Goal: Transaction & Acquisition: Purchase product/service

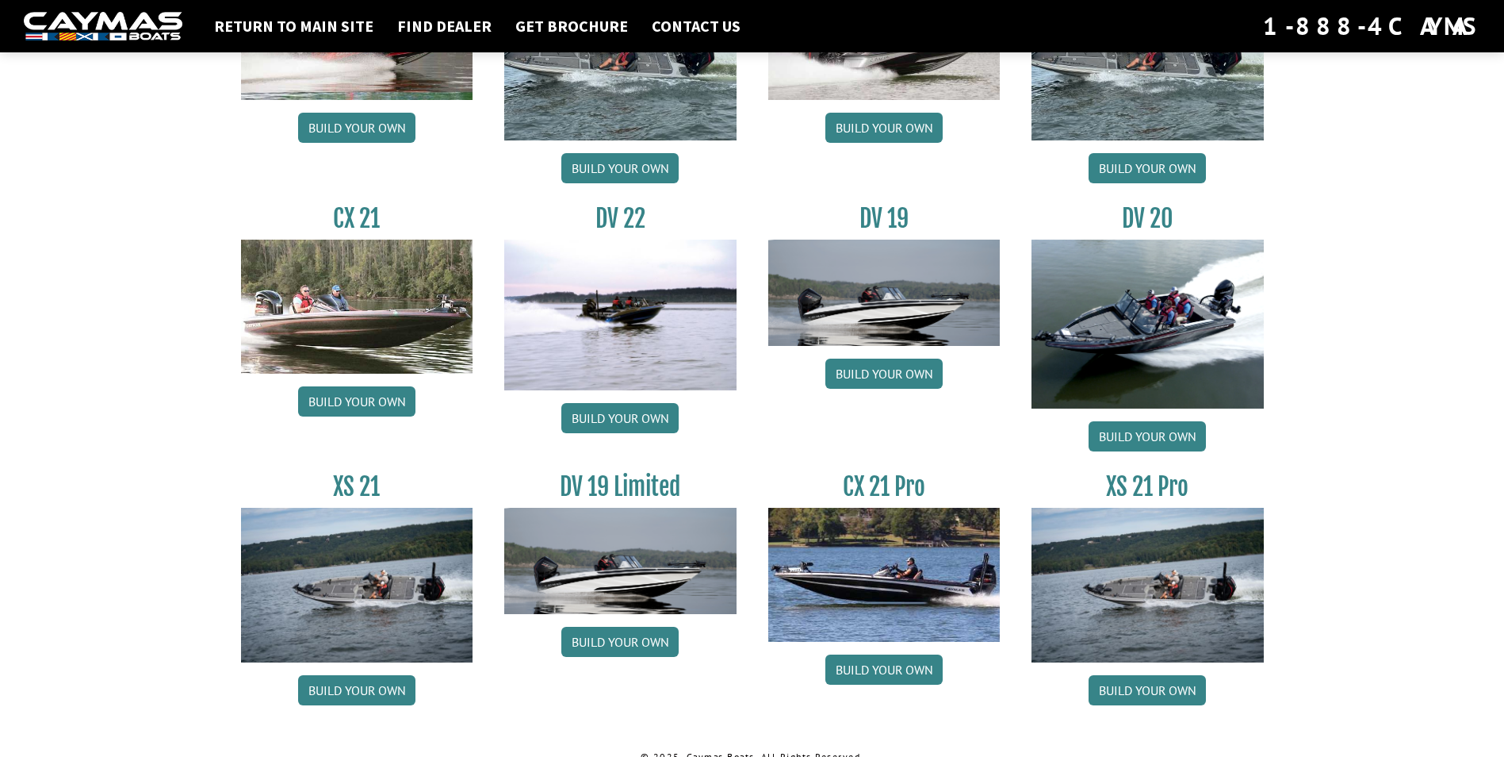
scroll to position [1764, 0]
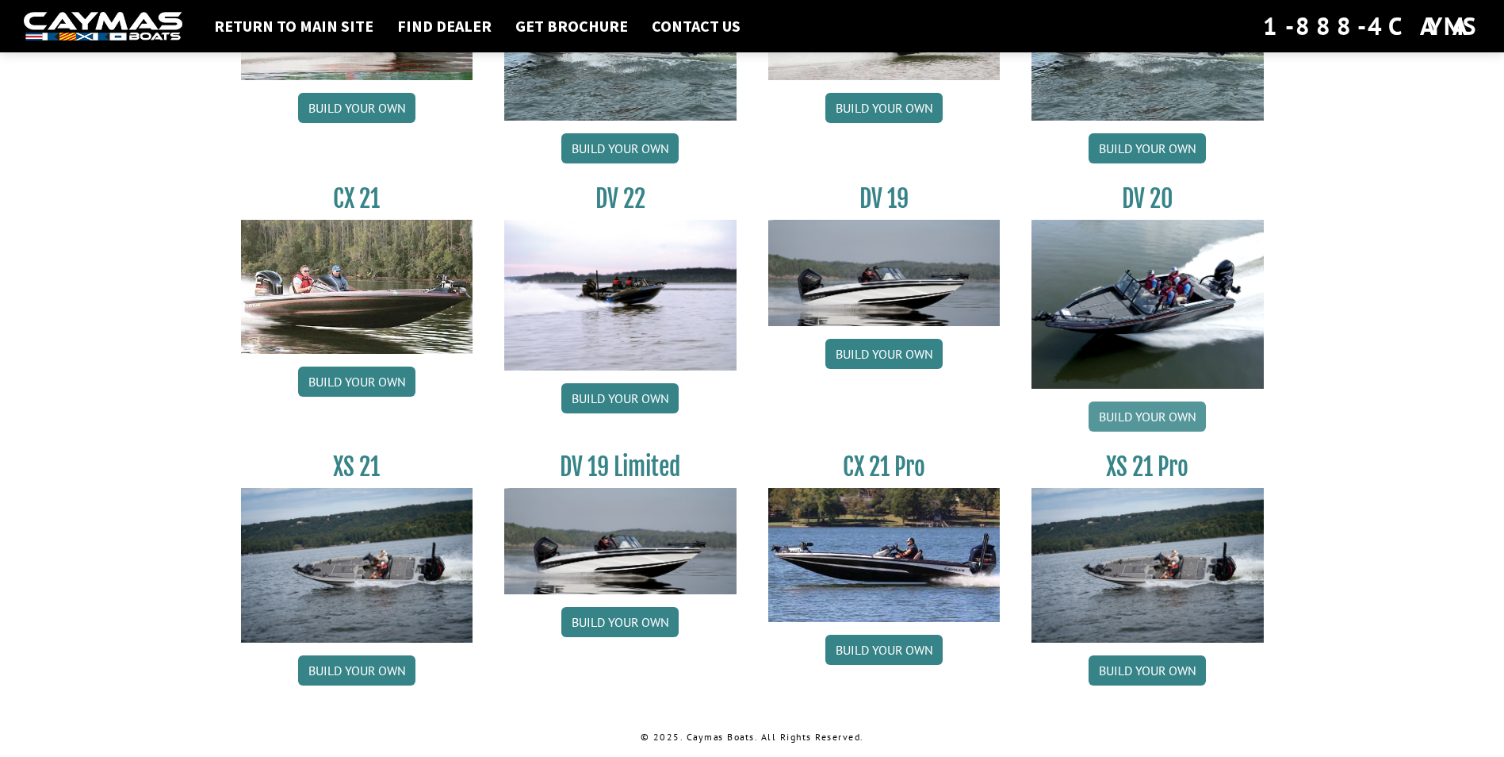
click at [1147, 403] on link "Build your own" at bounding box center [1147, 416] width 117 height 30
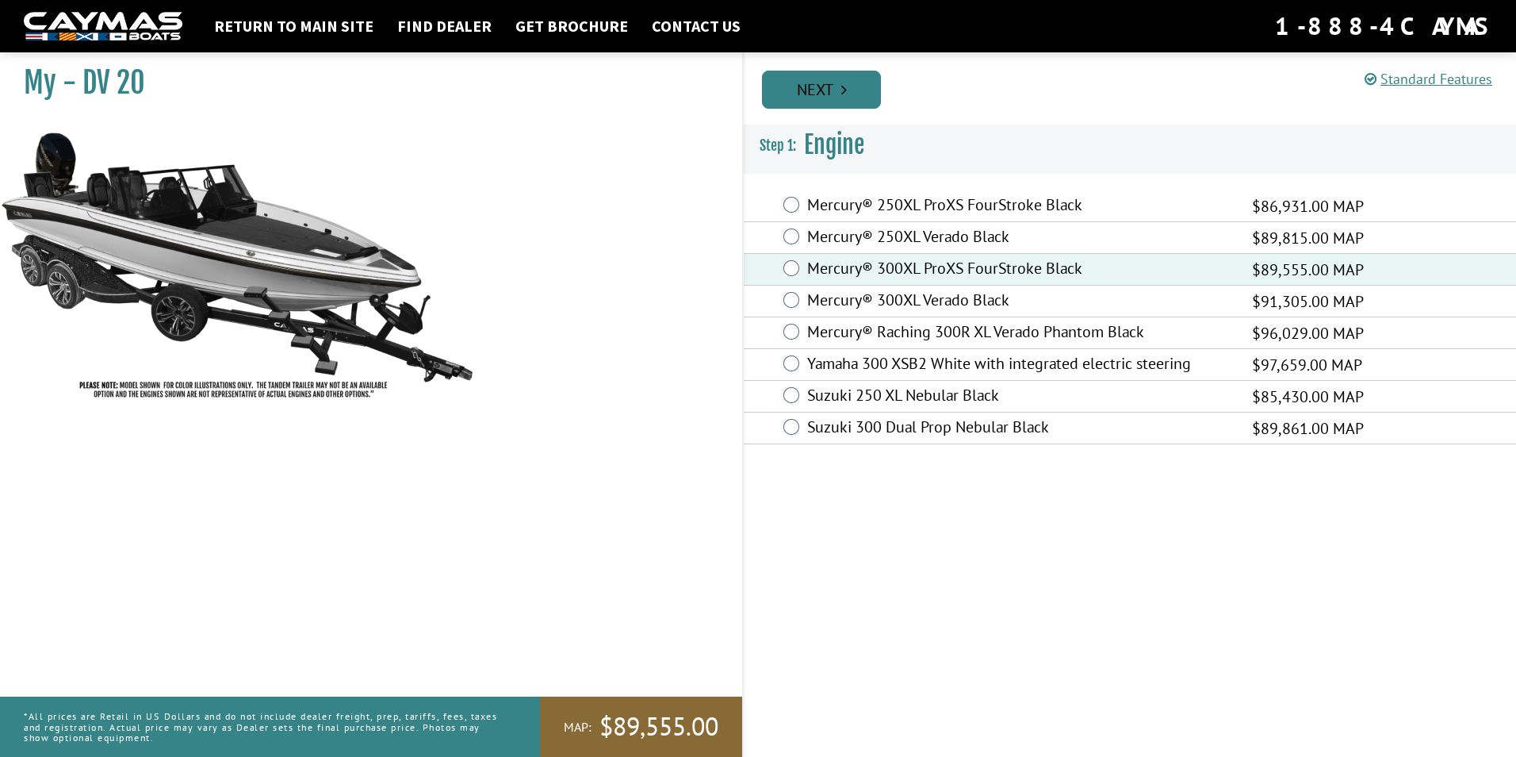
click at [803, 107] on link "Next" at bounding box center [821, 90] width 119 height 38
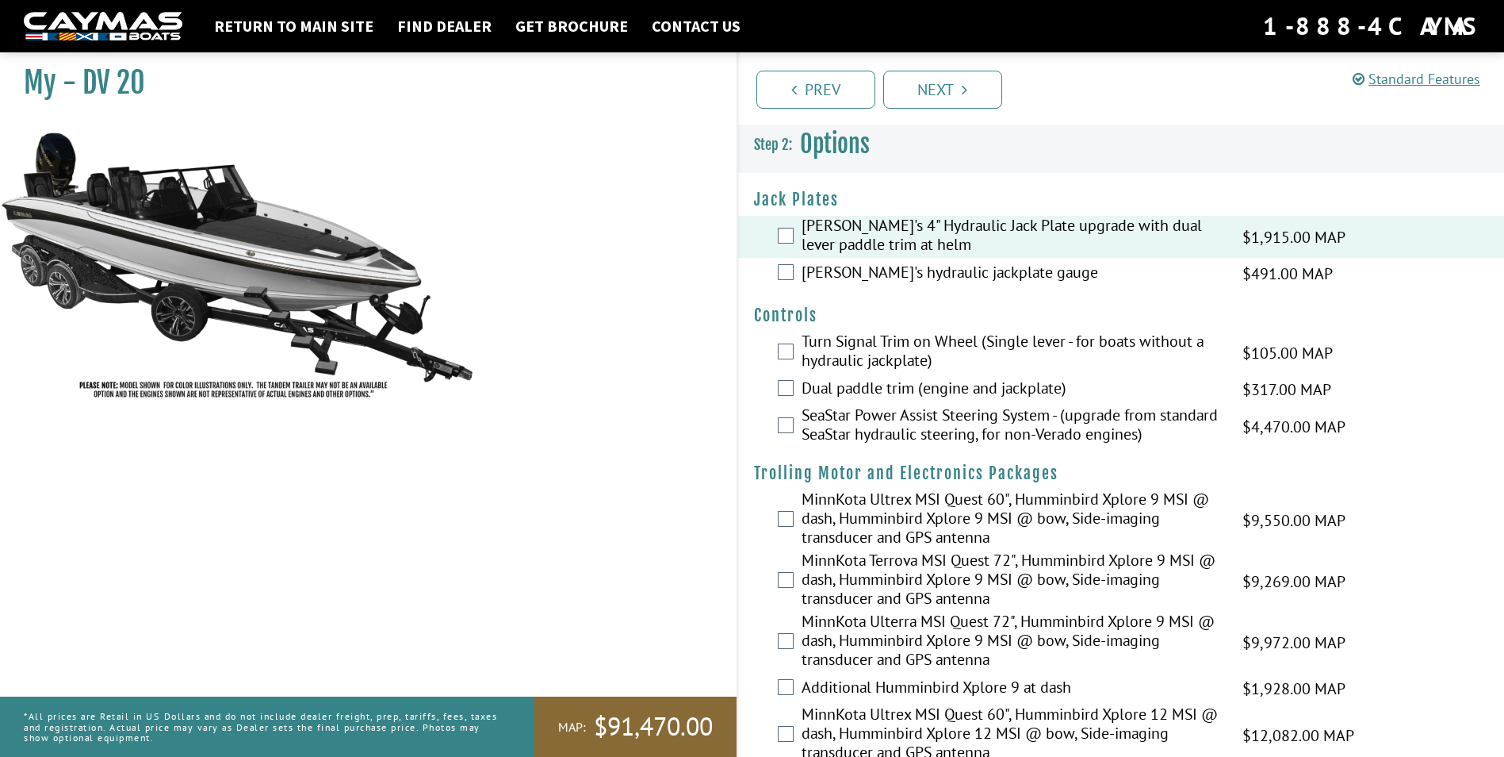
click at [788, 281] on div "[PERSON_NAME]'s hydraulic jackplate gauge $491.00 MAP $580.00 MSRP" at bounding box center [1121, 274] width 767 height 32
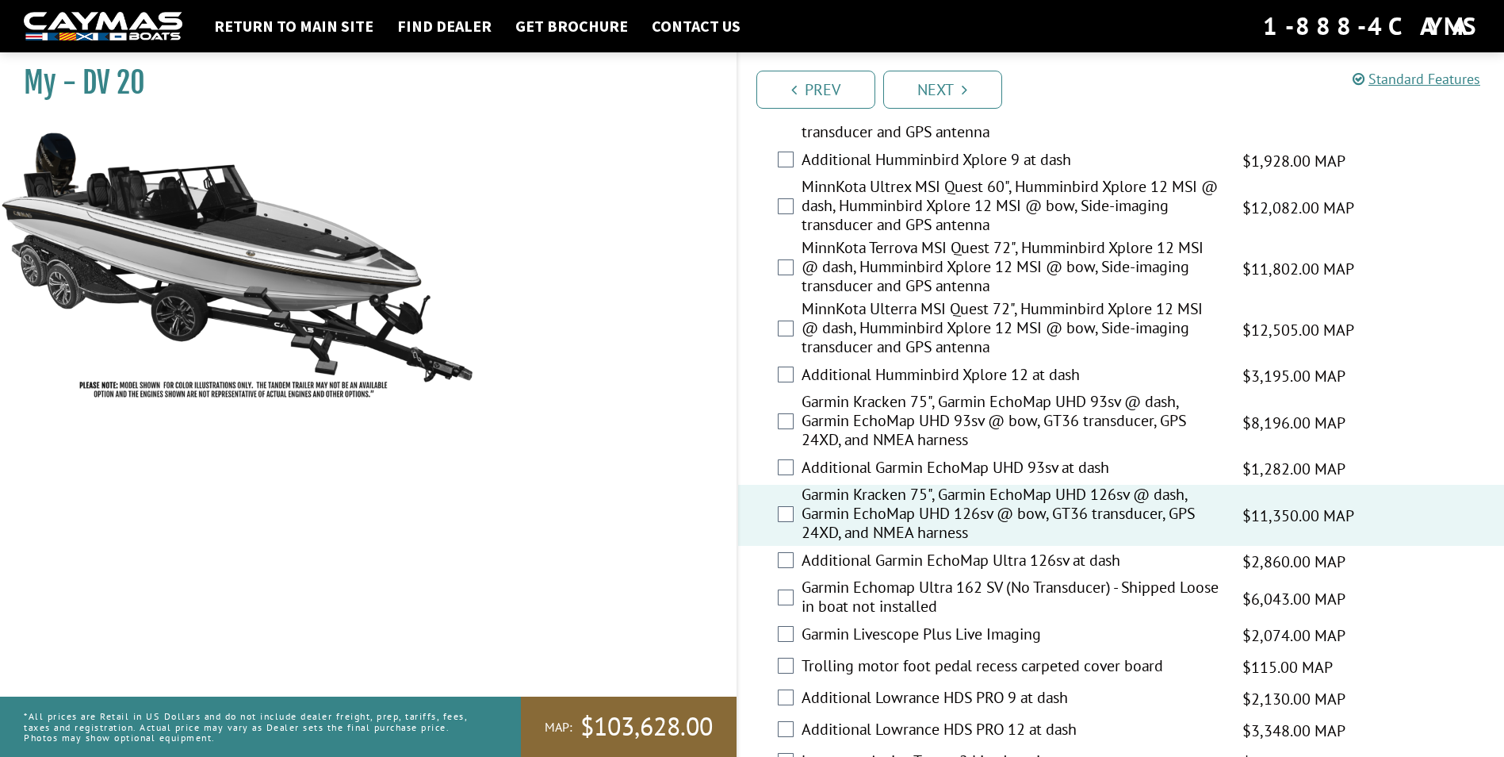
scroll to position [555, 0]
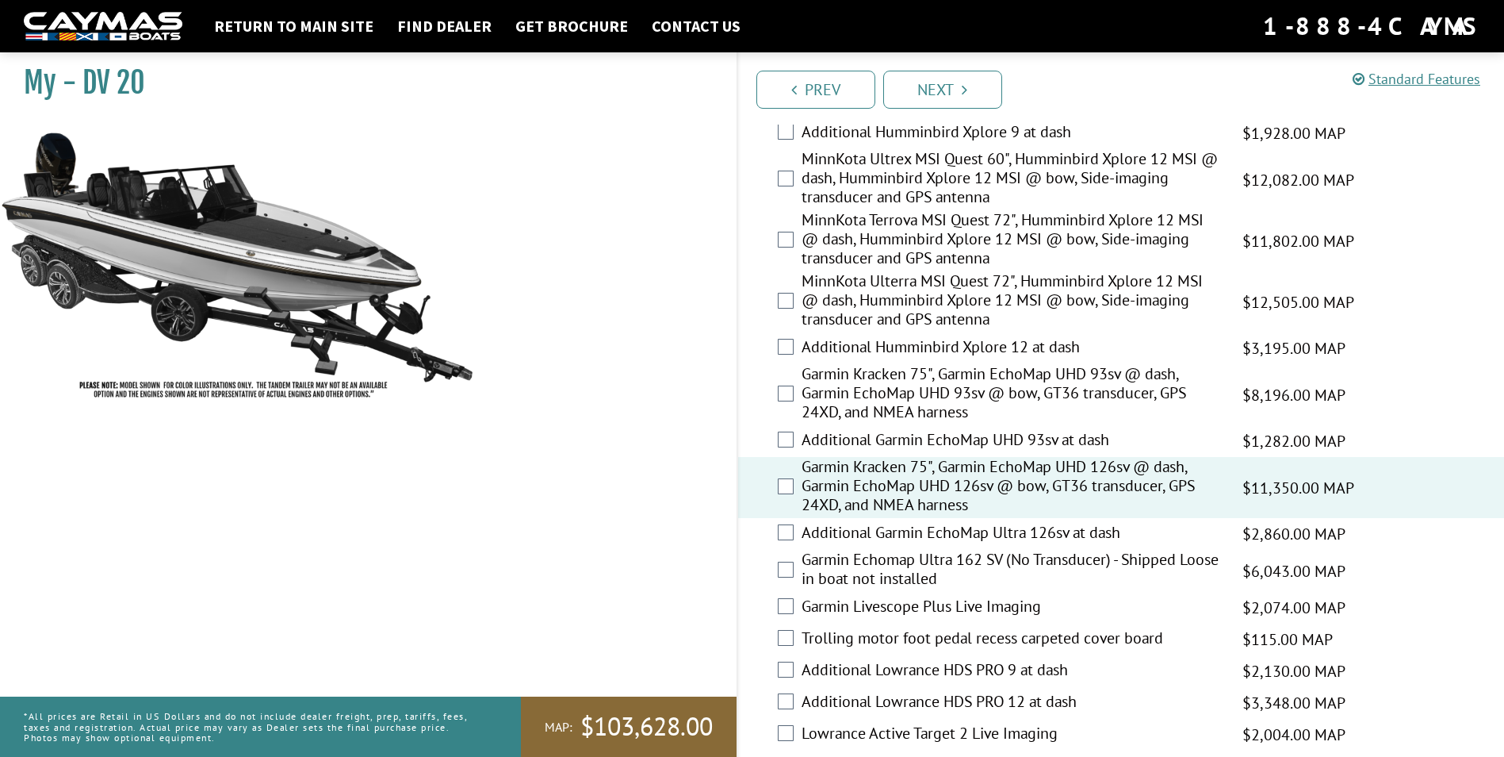
click at [787, 614] on div "Garmin Livescope Plus Live Imaging $2,074.00 MAP $2,448.00 MSRP" at bounding box center [1121, 608] width 767 height 32
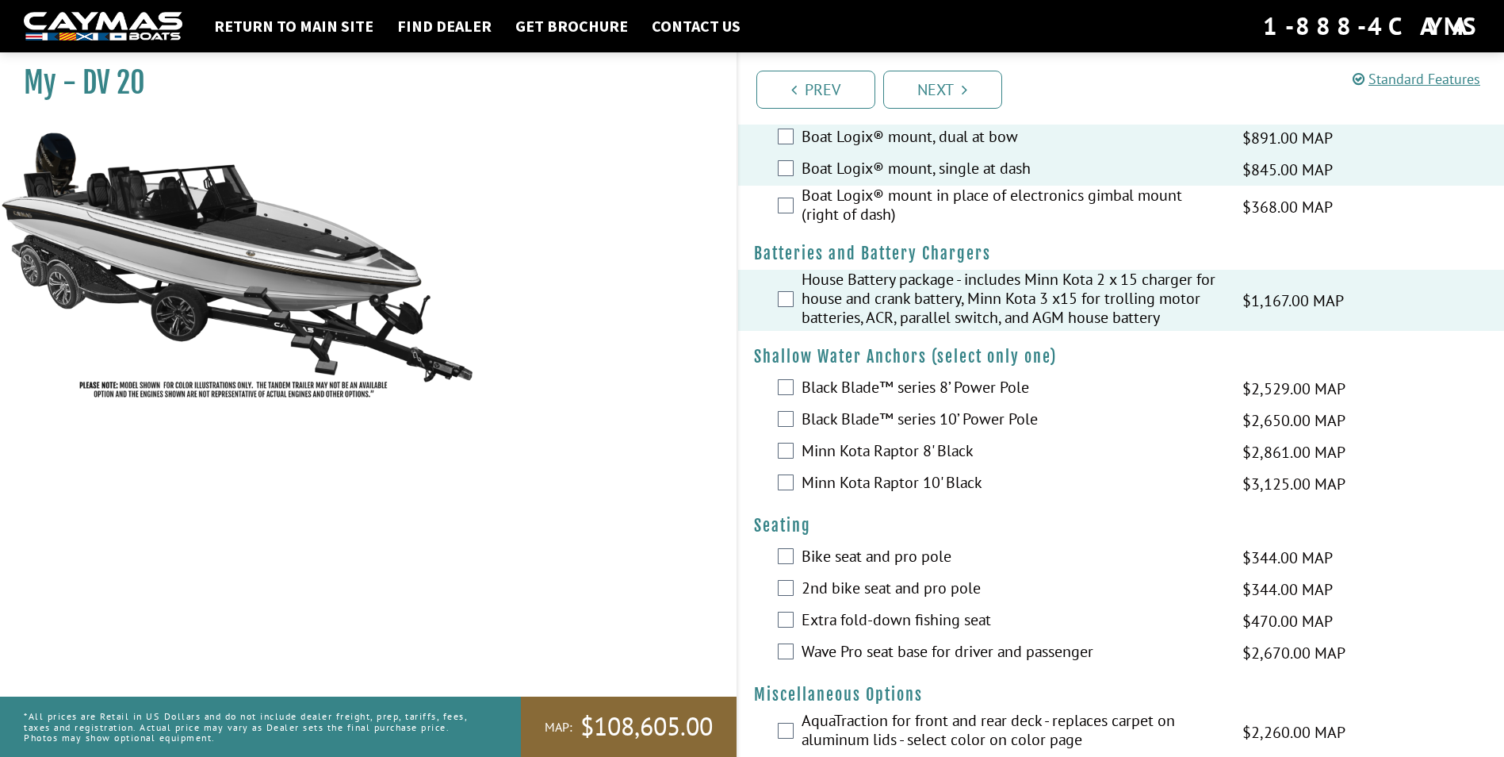
scroll to position [1269, 0]
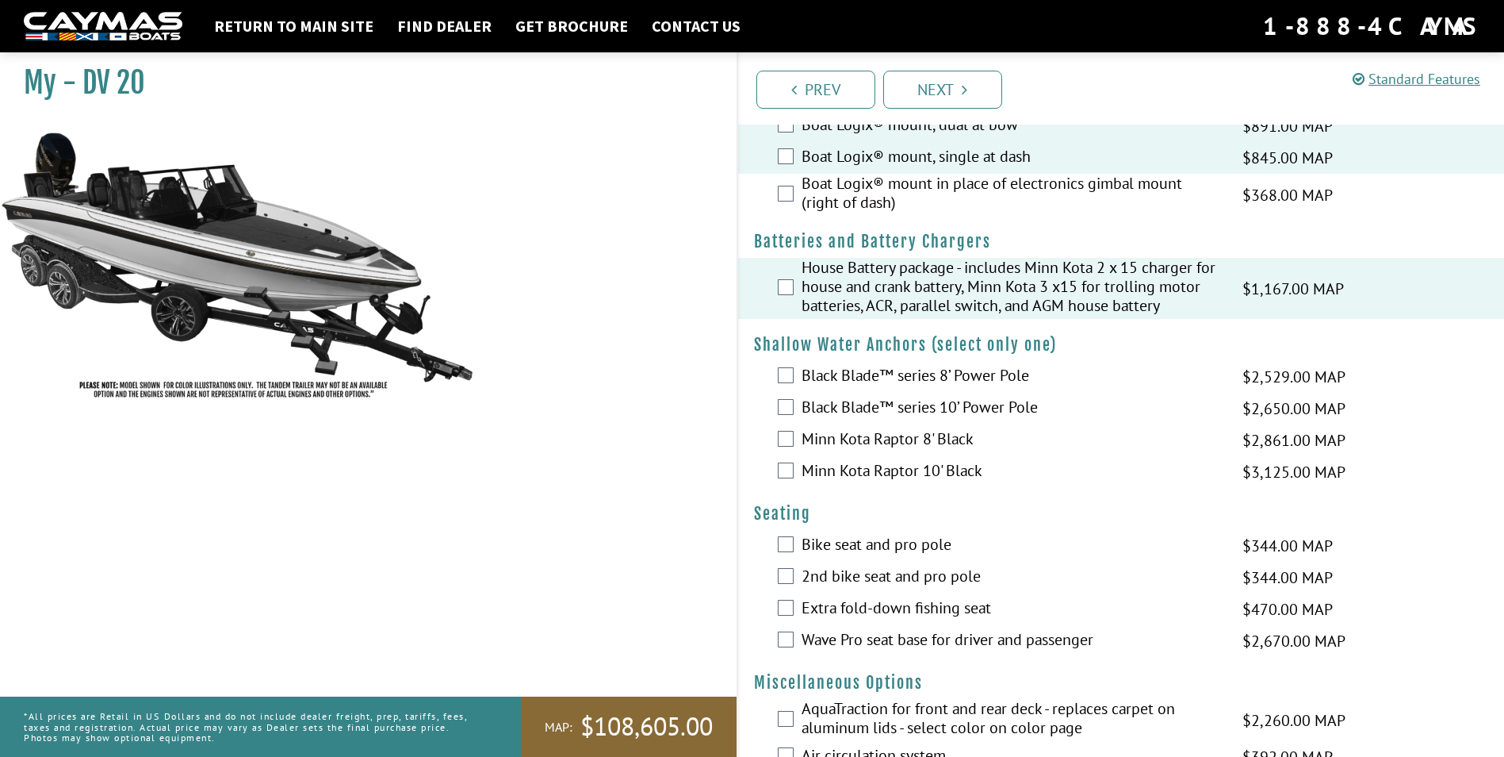
click at [787, 555] on div "Bike seat and pro pole $344.00 MAP $406.00 MSRP" at bounding box center [1121, 546] width 767 height 32
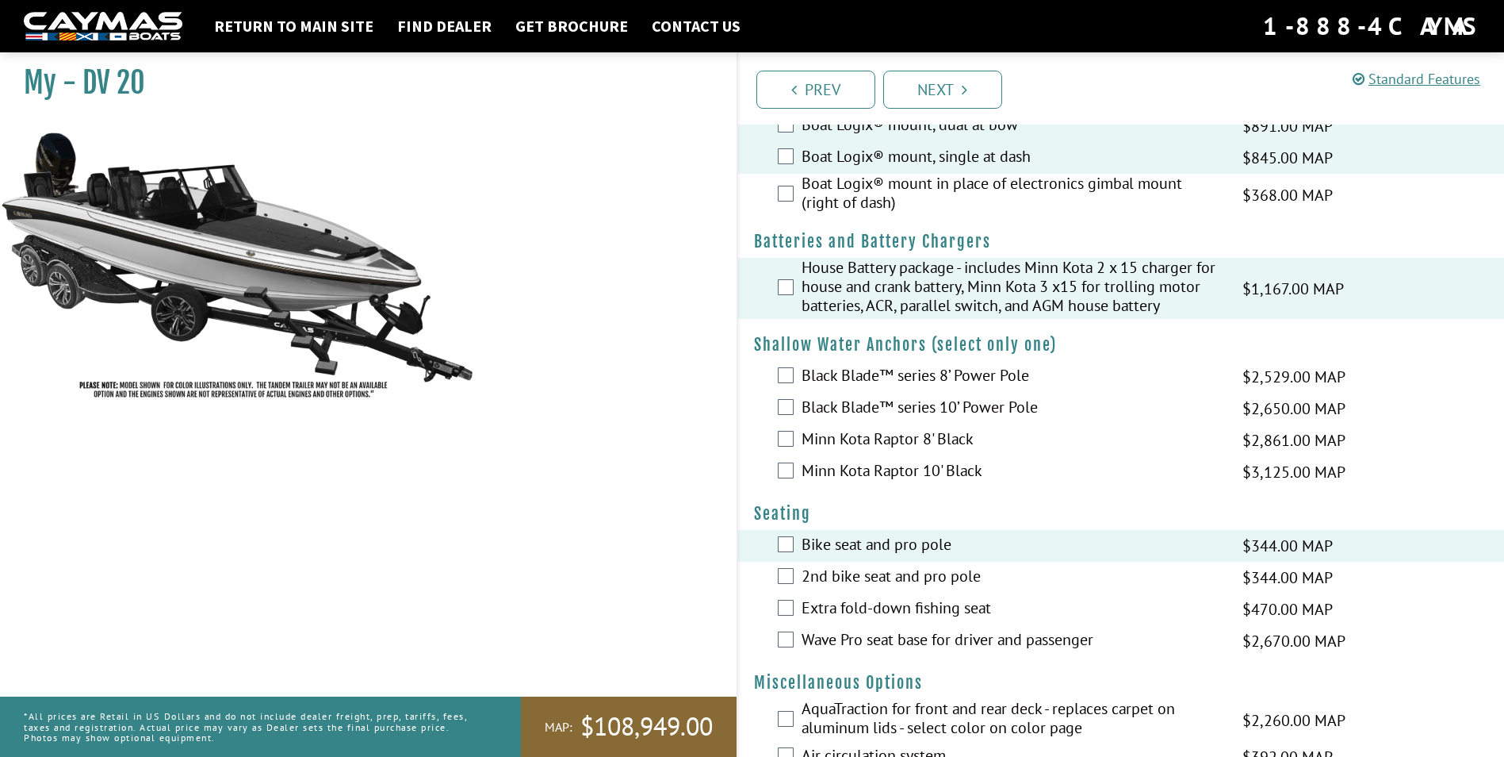
click at [773, 638] on div "Wave Pro seat base for driver and passenger $2,670.00 MAP $3,152.00 MSRP" at bounding box center [1121, 641] width 767 height 32
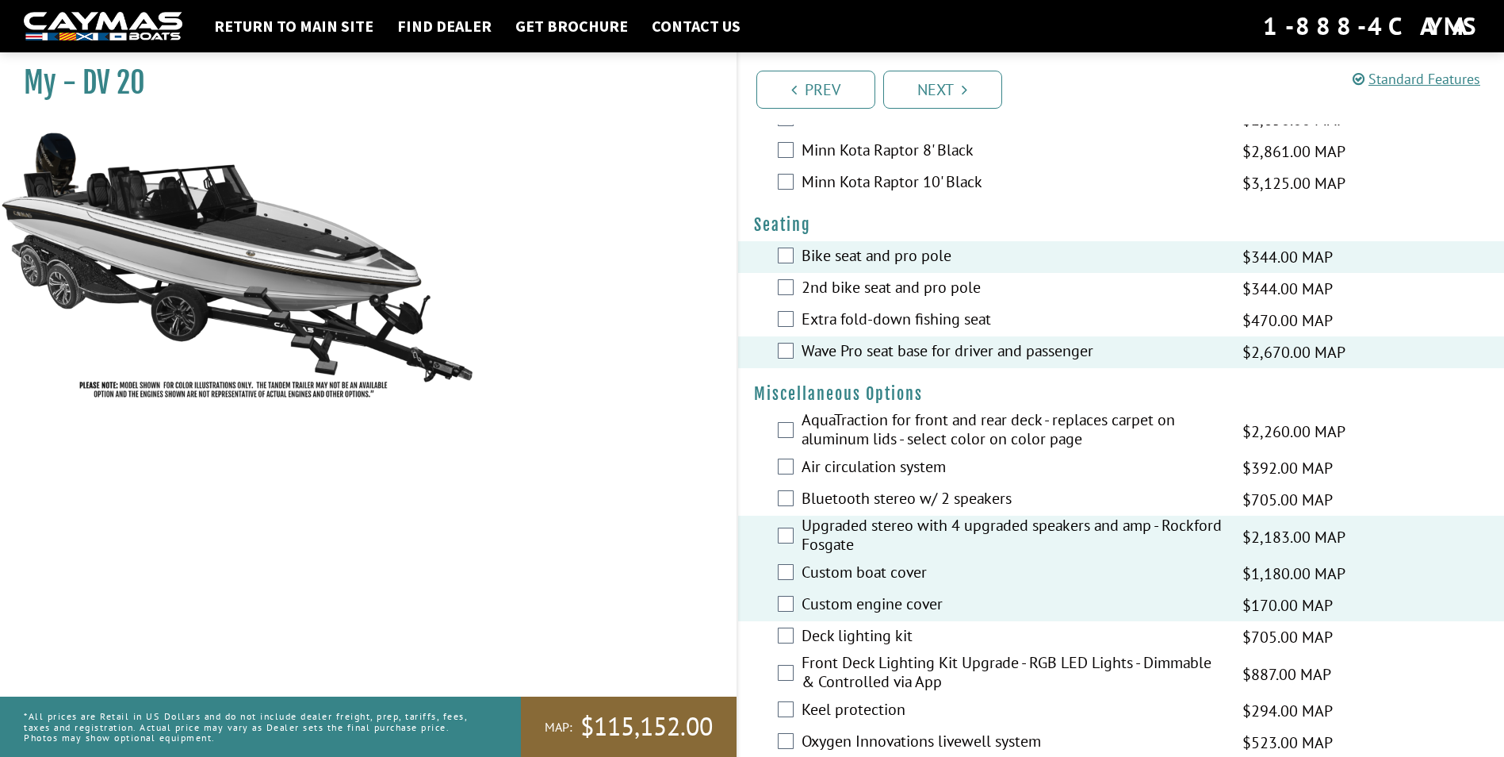
scroll to position [1586, 0]
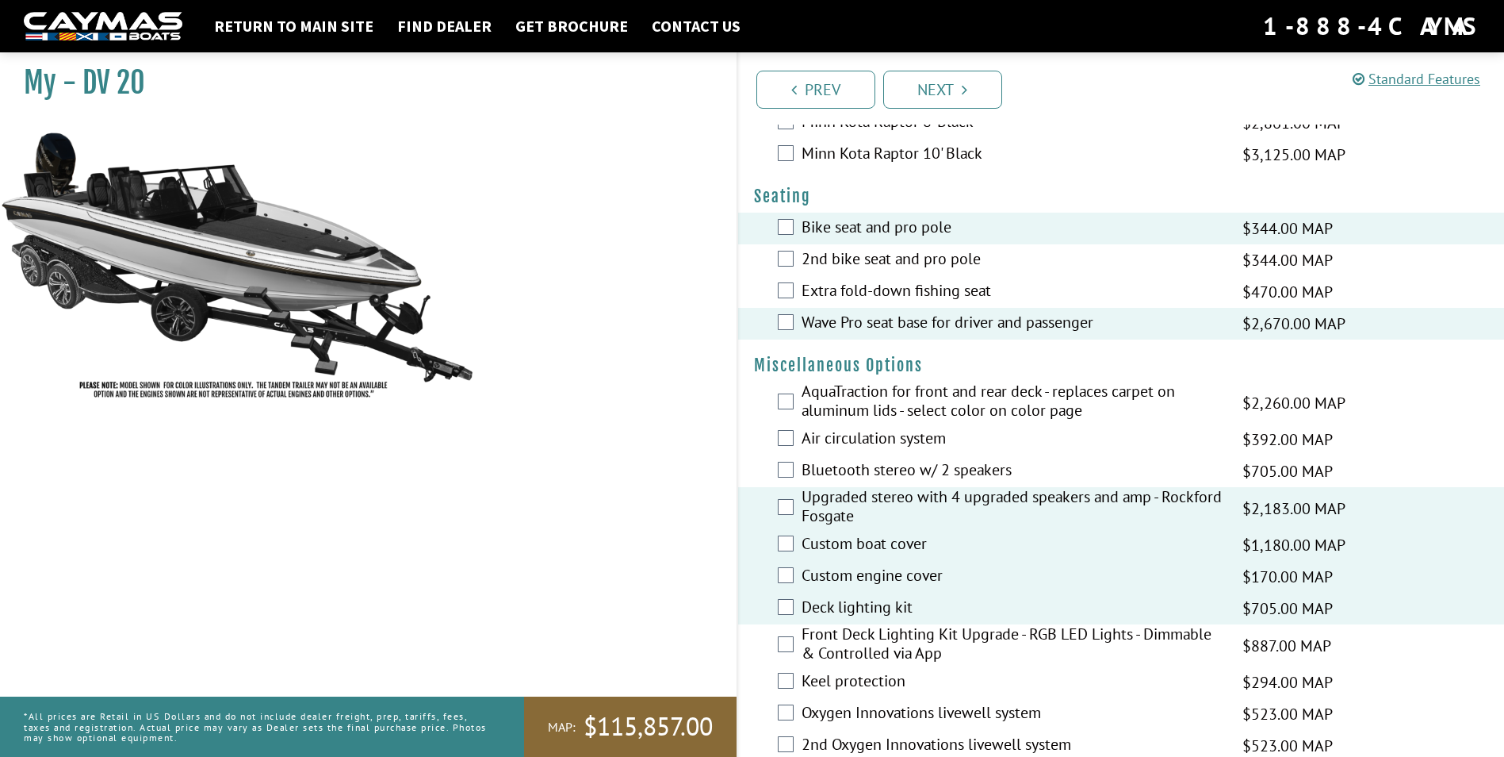
click at [773, 611] on div "Deck lighting kit $705.00 MAP $833.00 MSRP" at bounding box center [1121, 608] width 767 height 32
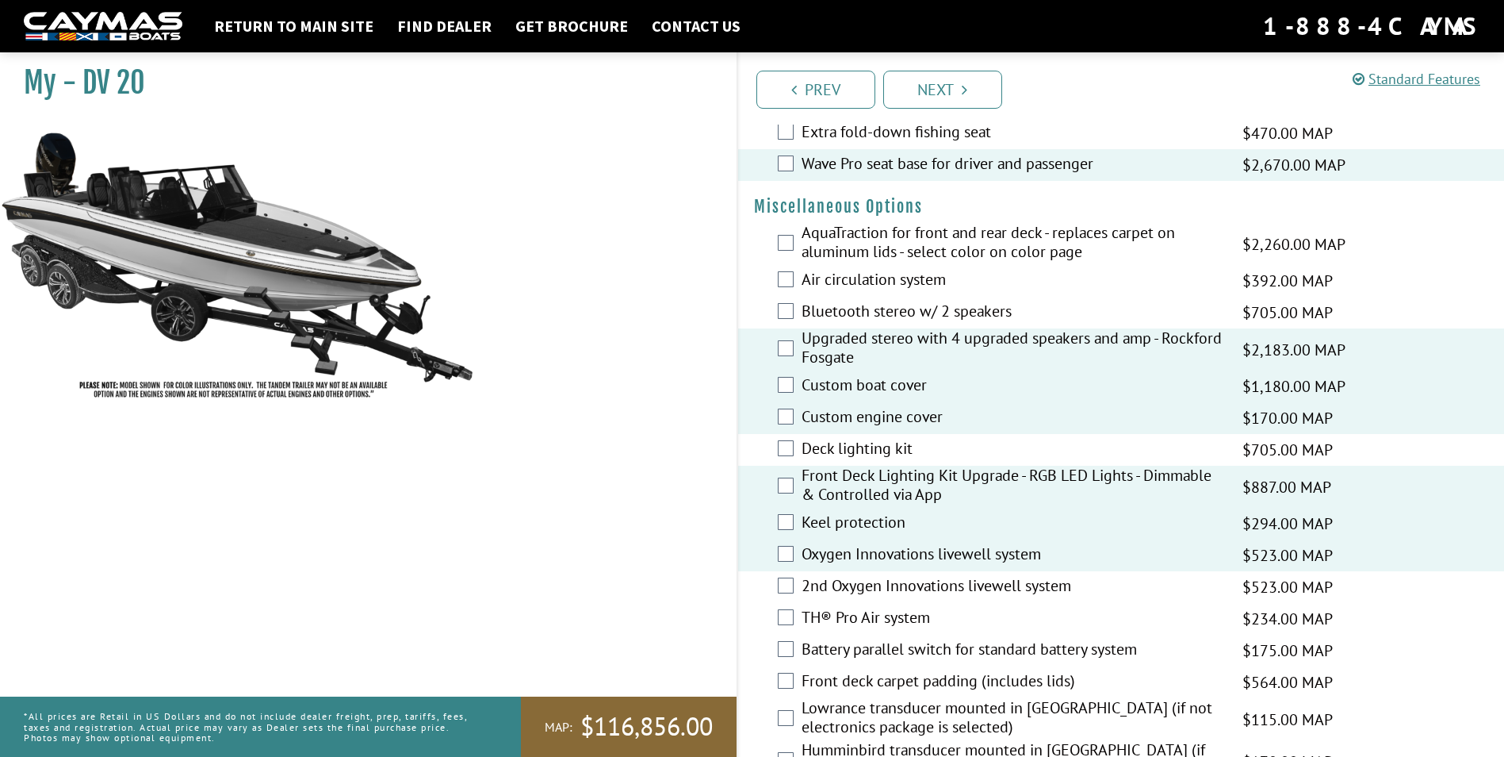
scroll to position [1824, 0]
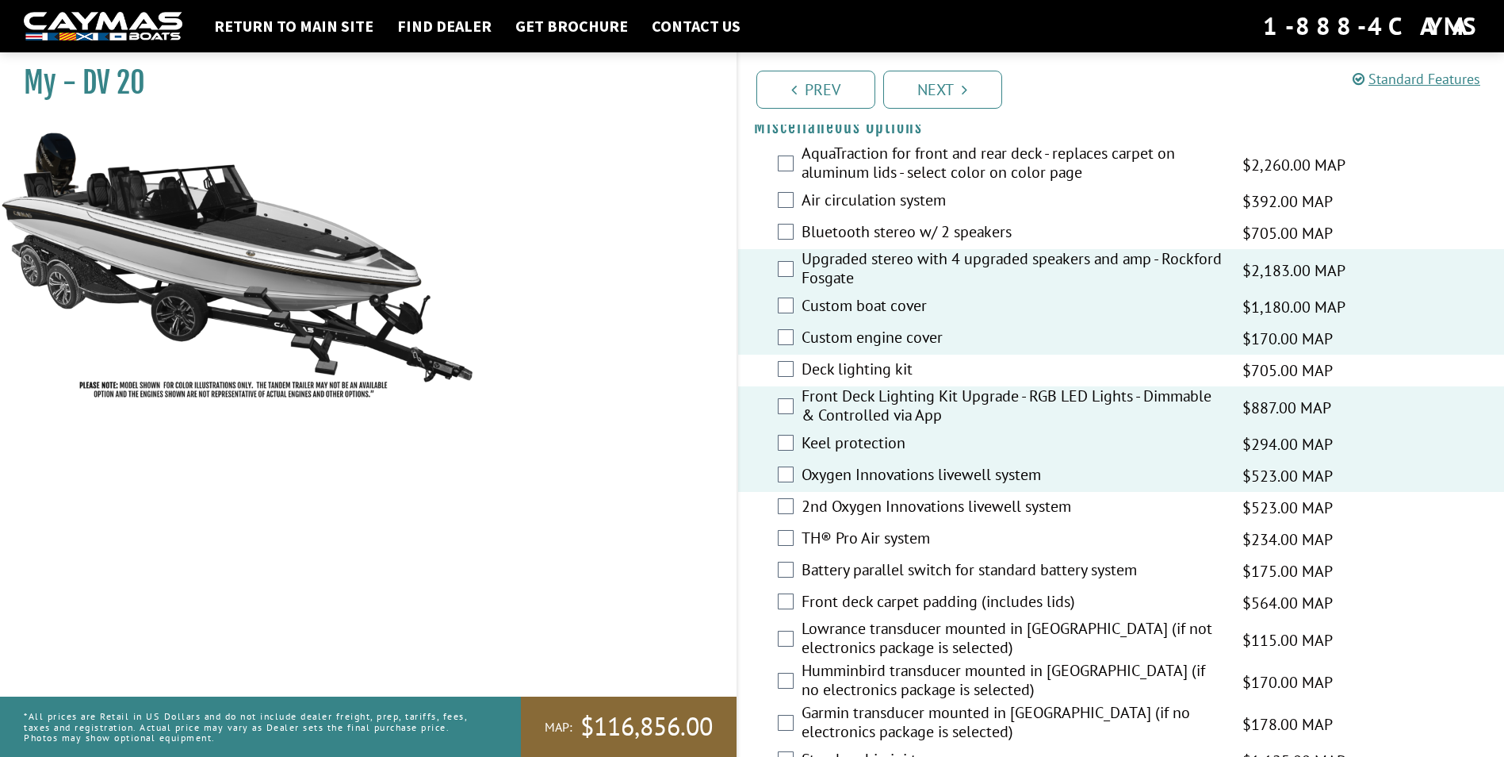
click at [795, 544] on div "TH® Pro Air system $234.00 MAP $276.00 MSRP" at bounding box center [1121, 539] width 767 height 32
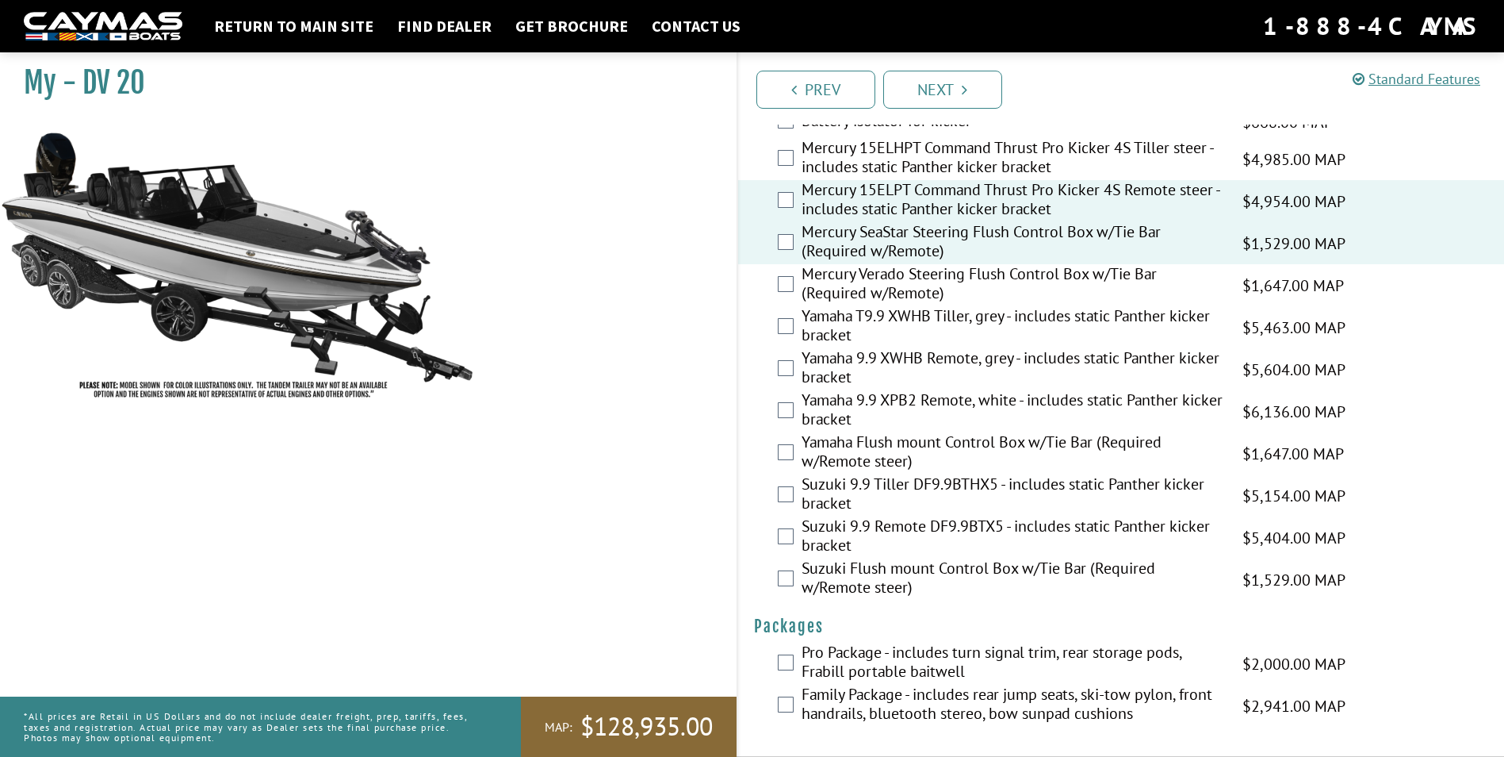
scroll to position [3533, 0]
